Goal: Task Accomplishment & Management: Manage account settings

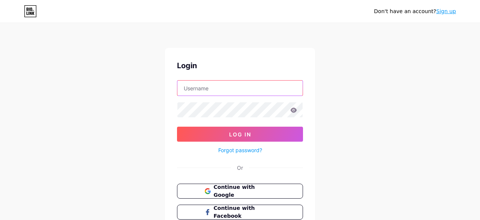
click at [246, 91] on input "text" at bounding box center [240, 88] width 125 height 15
type input "y"
type input "noworries"
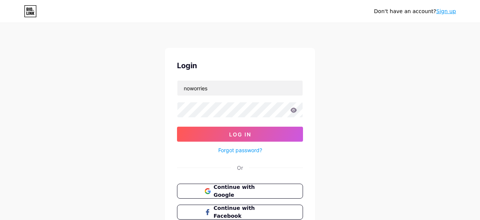
click at [235, 118] on form "noworries Log In Forgot password?" at bounding box center [240, 117] width 126 height 75
click at [177, 127] on button "Log In" at bounding box center [240, 134] width 126 height 15
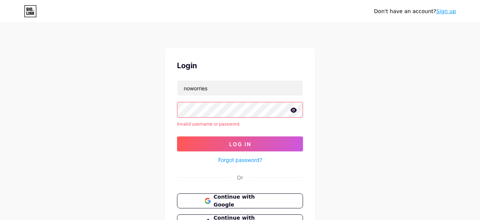
click at [294, 109] on icon at bounding box center [294, 110] width 7 height 5
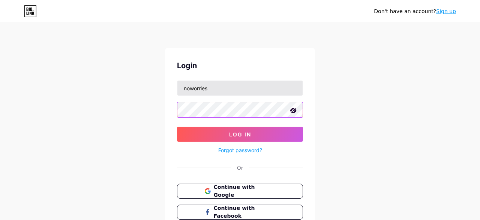
click at [177, 127] on button "Log In" at bounding box center [240, 134] width 126 height 15
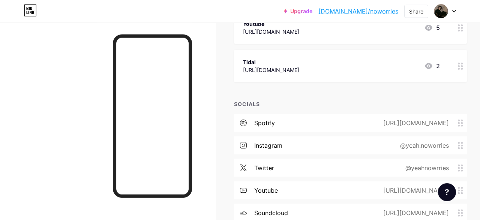
scroll to position [195, 0]
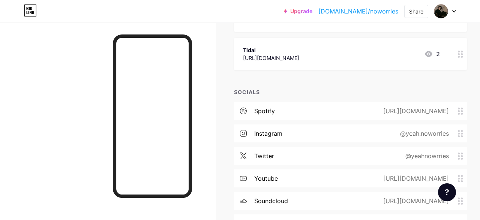
click at [463, 159] on icon at bounding box center [460, 156] width 5 height 7
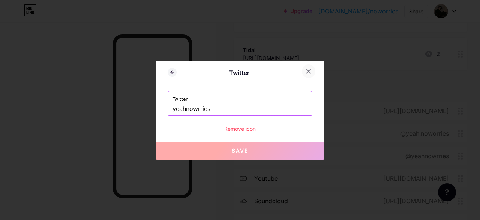
click at [311, 71] on icon at bounding box center [309, 71] width 6 height 6
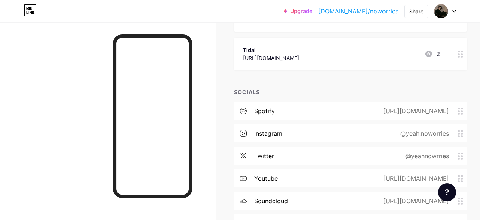
click at [293, 154] on div "twitter @yeahnowrries" at bounding box center [350, 156] width 233 height 18
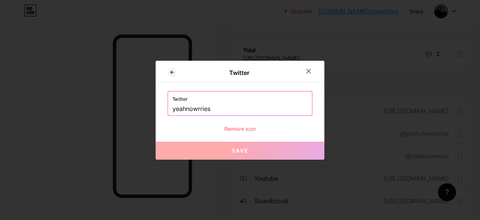
click at [318, 71] on div at bounding box center [313, 72] width 23 height 14
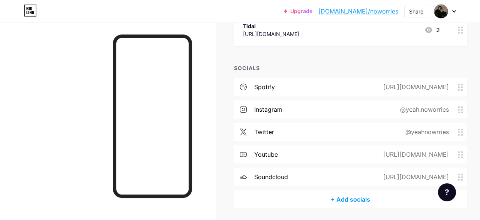
scroll to position [234, 0]
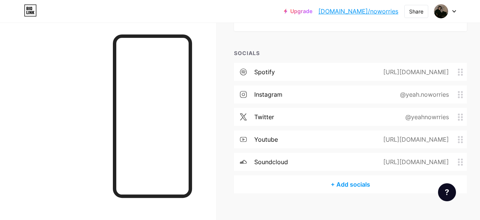
click at [459, 116] on icon at bounding box center [460, 117] width 5 height 7
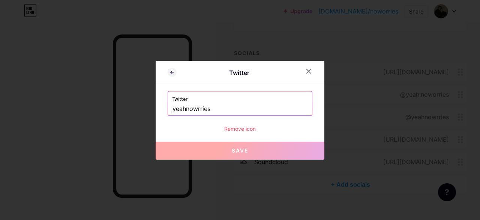
click at [265, 127] on div "Remove icon" at bounding box center [240, 129] width 145 height 8
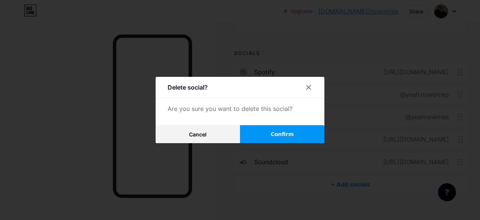
click at [248, 138] on button "Confirm" at bounding box center [282, 134] width 84 height 18
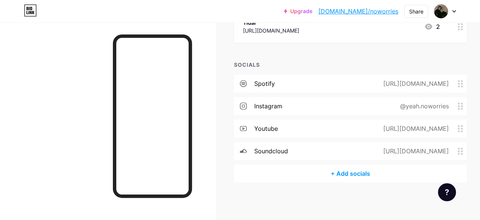
scroll to position [222, 0]
click at [349, 175] on div "+ Add socials" at bounding box center [350, 174] width 233 height 18
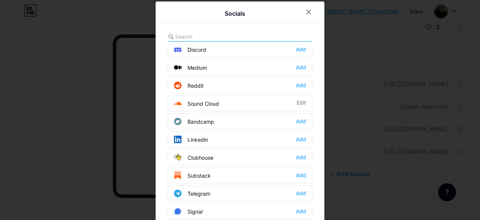
scroll to position [0, 0]
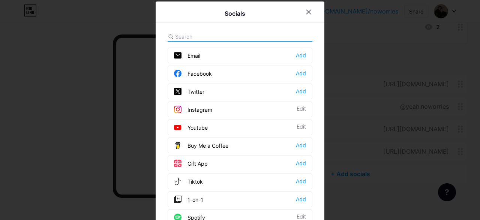
click at [200, 89] on div "Twitter" at bounding box center [189, 92] width 30 height 8
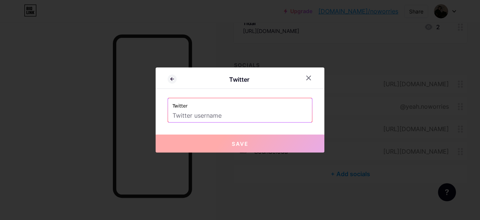
click at [204, 108] on label "Twitter" at bounding box center [240, 103] width 135 height 11
click at [203, 114] on input "text" at bounding box center [240, 116] width 135 height 13
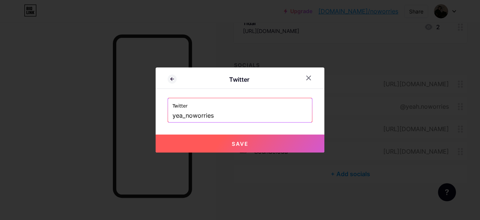
click at [266, 146] on button "Save" at bounding box center [240, 144] width 169 height 18
type input "https://twitter.com/yea_noworries"
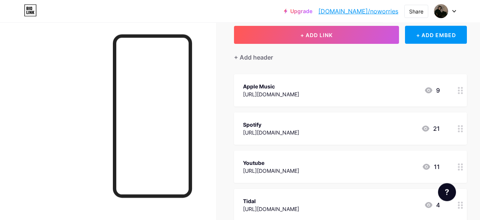
scroll to position [39, 0]
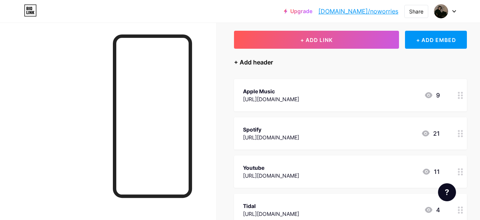
click at [269, 63] on div "+ Add header" at bounding box center [253, 62] width 39 height 9
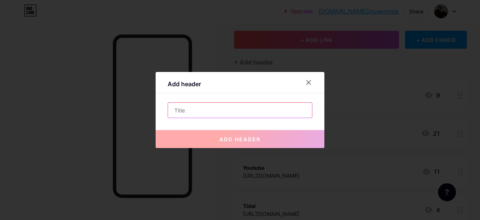
click at [253, 106] on input "text" at bounding box center [240, 110] width 144 height 15
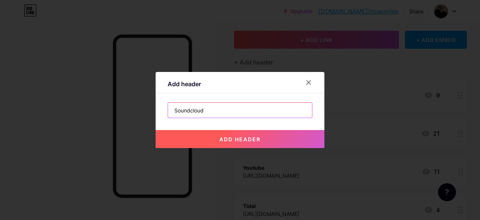
type input "Soundcloud"
click at [248, 138] on span "add header" at bounding box center [240, 139] width 41 height 6
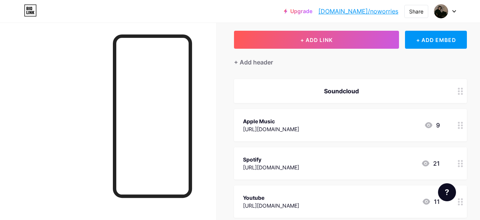
click at [463, 92] on icon at bounding box center [460, 91] width 5 height 7
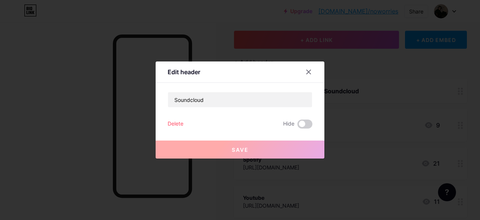
click at [312, 71] on div at bounding box center [309, 72] width 14 height 14
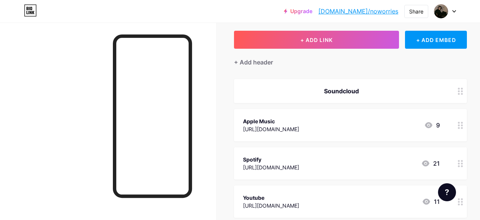
click at [461, 93] on icon at bounding box center [460, 91] width 5 height 7
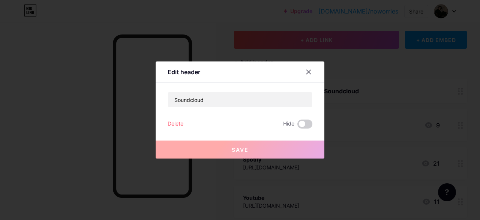
click at [171, 120] on div "Delete" at bounding box center [176, 124] width 16 height 9
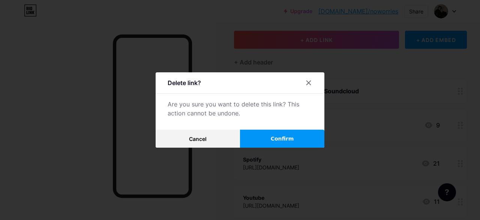
click at [275, 137] on span "Confirm" at bounding box center [282, 139] width 23 height 8
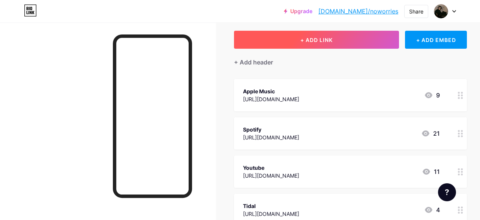
click at [337, 42] on button "+ ADD LINK" at bounding box center [316, 40] width 165 height 18
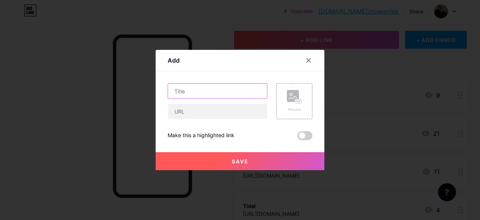
click at [226, 86] on input "text" at bounding box center [217, 91] width 99 height 15
type input "Soundcloud"
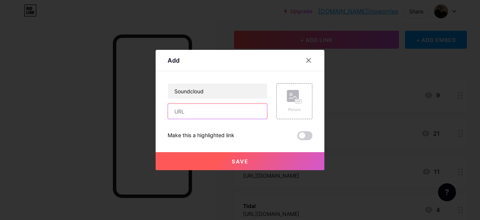
click at [204, 114] on input "text" at bounding box center [217, 111] width 99 height 15
paste input "[URL][DOMAIN_NAME]"
type input "[URL][DOMAIN_NAME]"
click at [225, 157] on button "Save" at bounding box center [240, 161] width 169 height 18
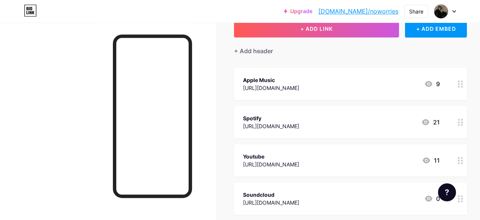
scroll to position [39, 0]
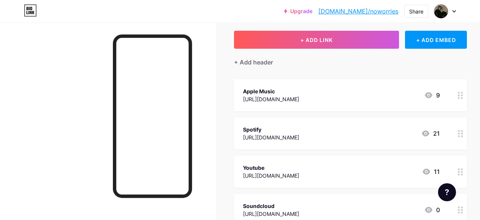
click at [438, 95] on div "9" at bounding box center [433, 95] width 16 height 9
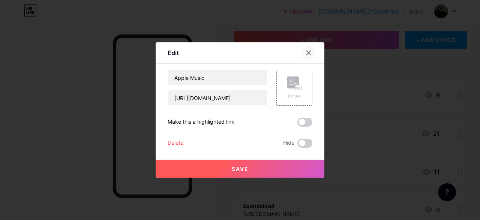
click at [314, 51] on div at bounding box center [309, 53] width 14 height 14
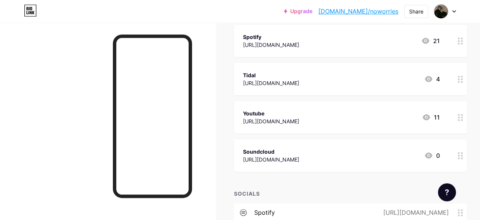
scroll to position [117, 0]
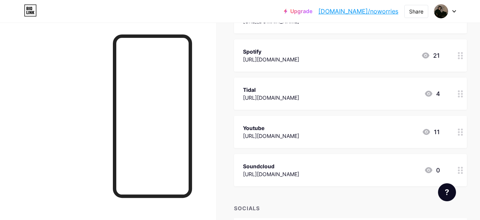
click at [250, 129] on div "Youtube" at bounding box center [271, 128] width 56 height 8
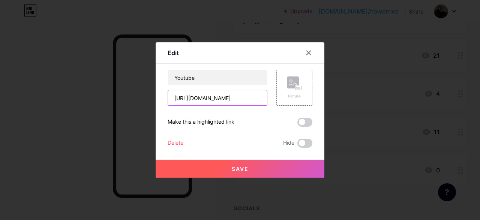
click at [257, 99] on input "[URL][DOMAIN_NAME]" at bounding box center [217, 97] width 99 height 15
click at [308, 45] on div "Edit Content YouTube Play YouTube video without leaving your page. ADD Vimeo Pl…" at bounding box center [240, 109] width 169 height 135
click at [307, 52] on icon at bounding box center [309, 53] width 6 height 6
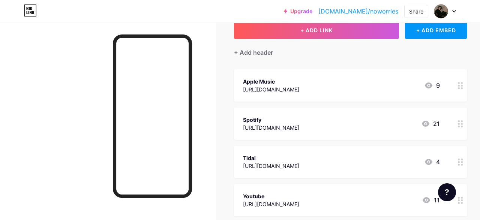
scroll to position [0, 0]
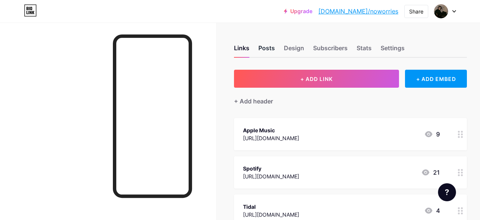
click at [271, 49] on div "Posts" at bounding box center [267, 51] width 17 height 14
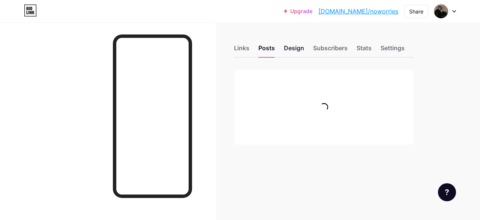
click at [289, 48] on div "Design" at bounding box center [294, 51] width 20 height 14
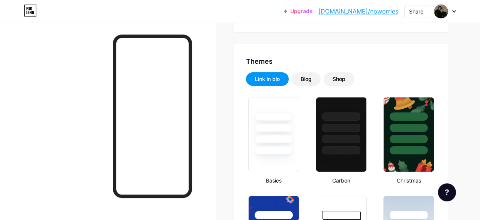
type input "#ffffff"
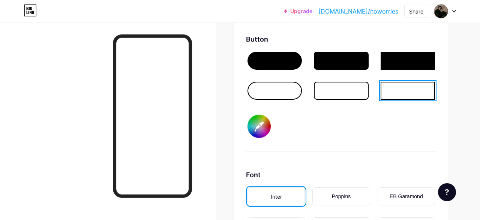
scroll to position [1132, 0]
